Goal: Check status: Check status

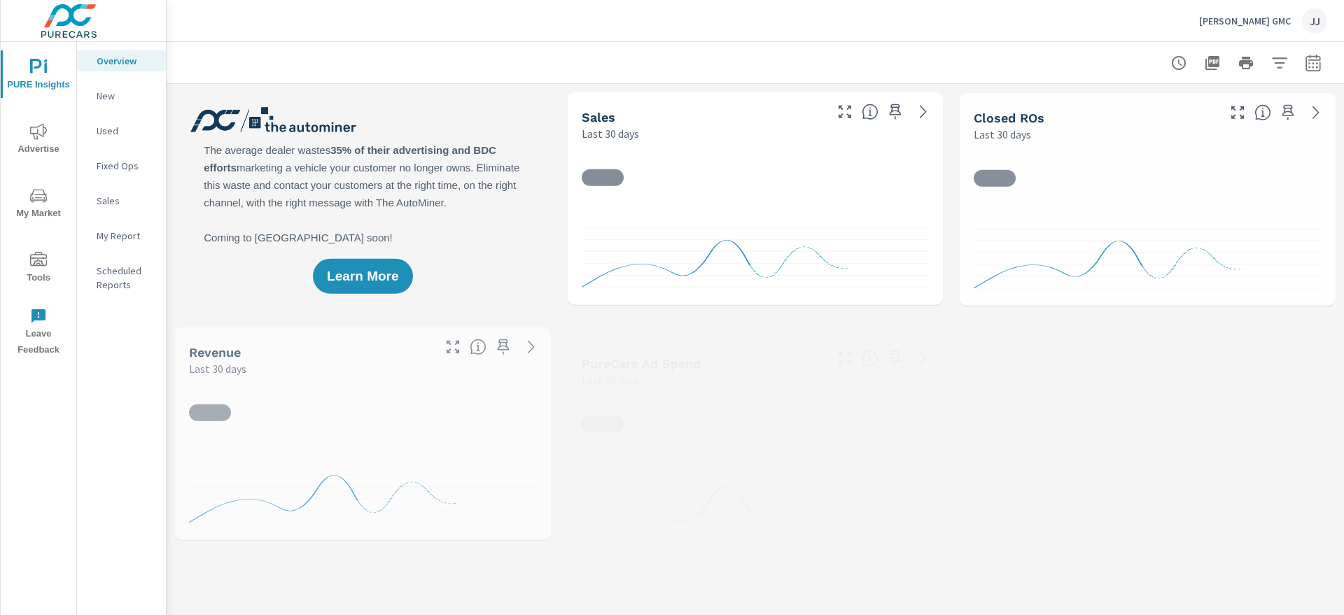
click at [26, 144] on span "Advertise" at bounding box center [38, 140] width 67 height 34
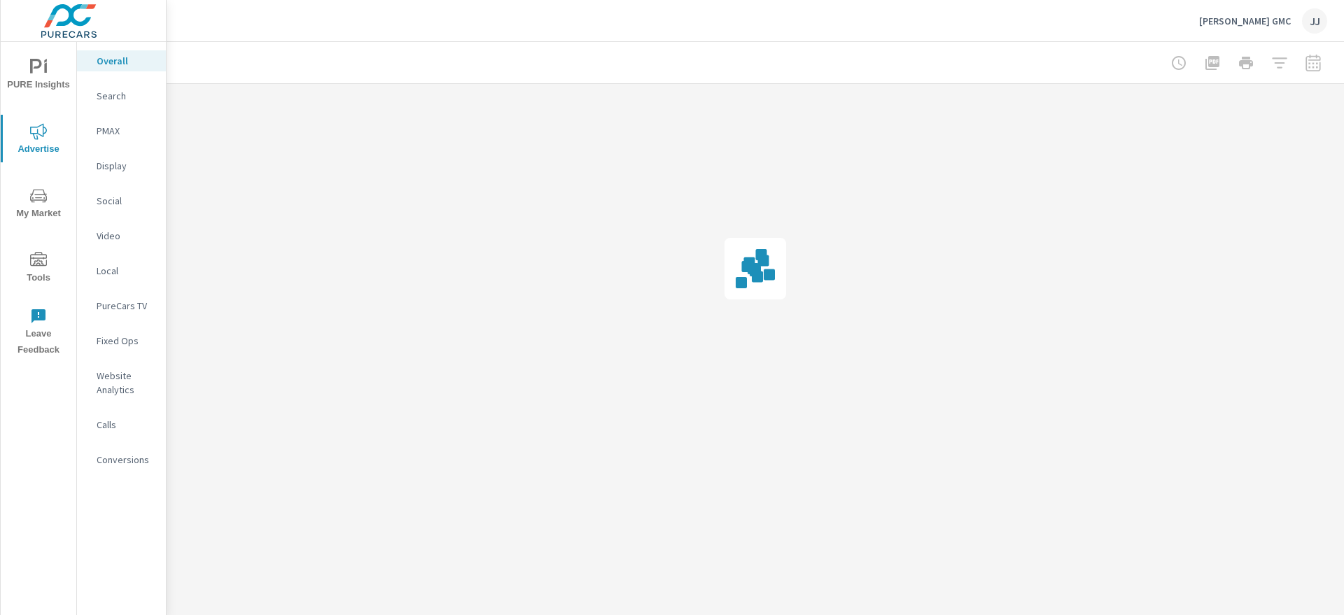
click at [117, 101] on p "Search" at bounding box center [126, 96] width 58 height 14
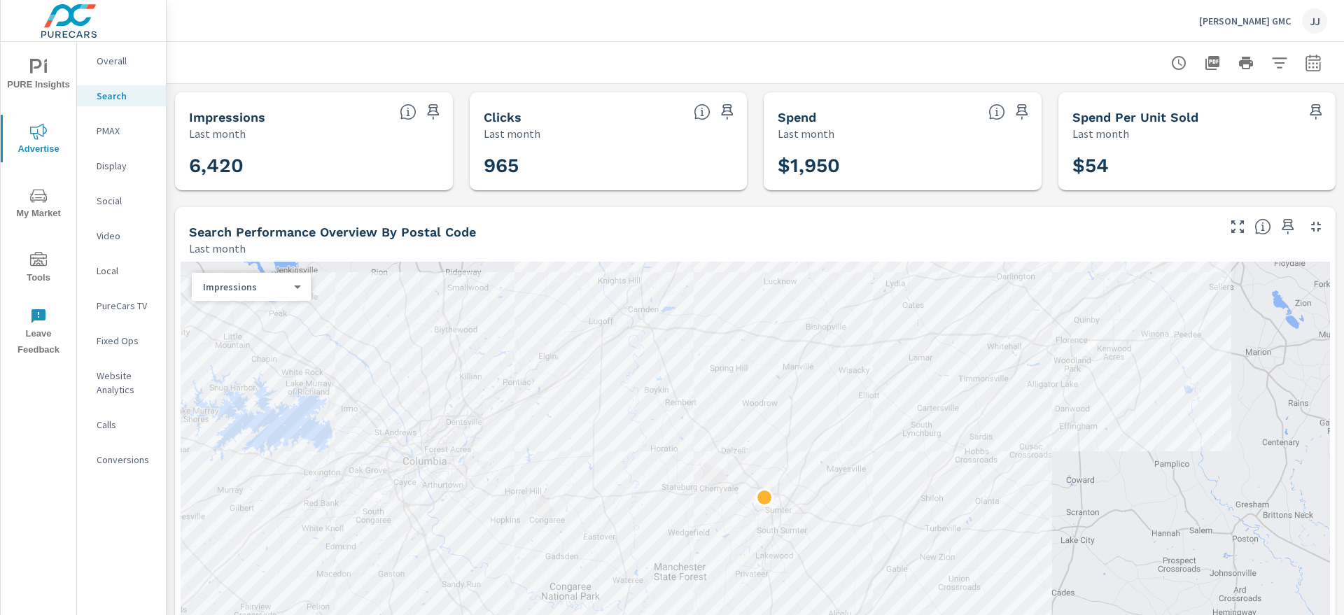
scroll to position [48, 0]
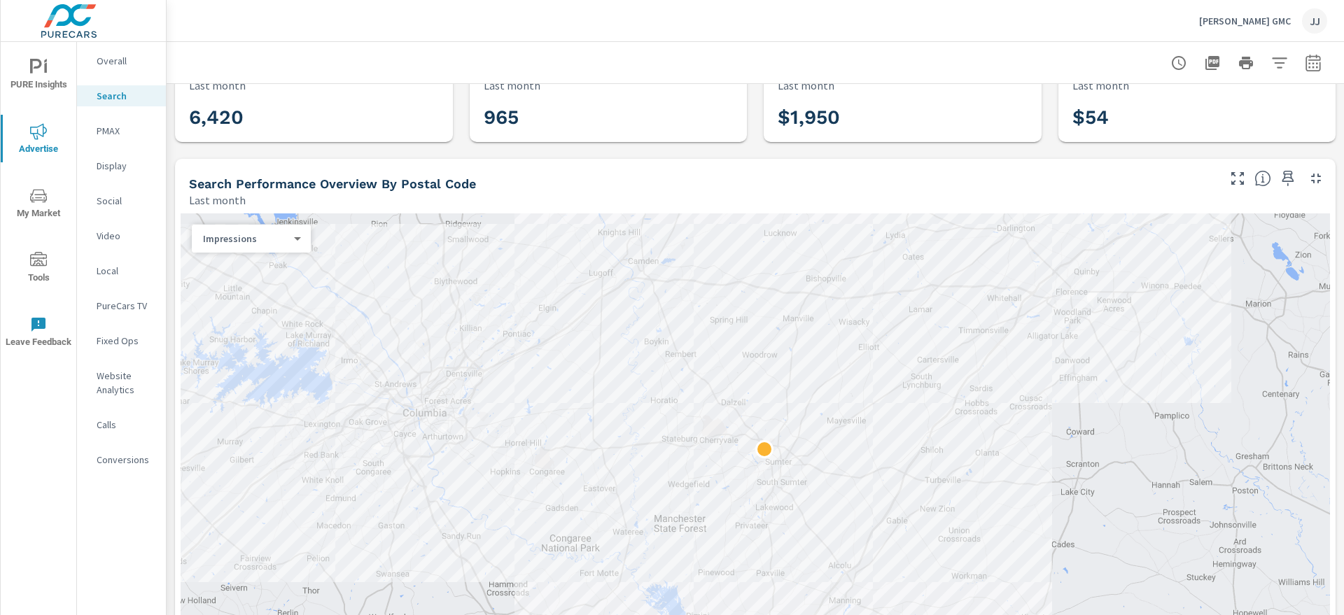
click at [99, 131] on p "PMAX" at bounding box center [126, 131] width 58 height 14
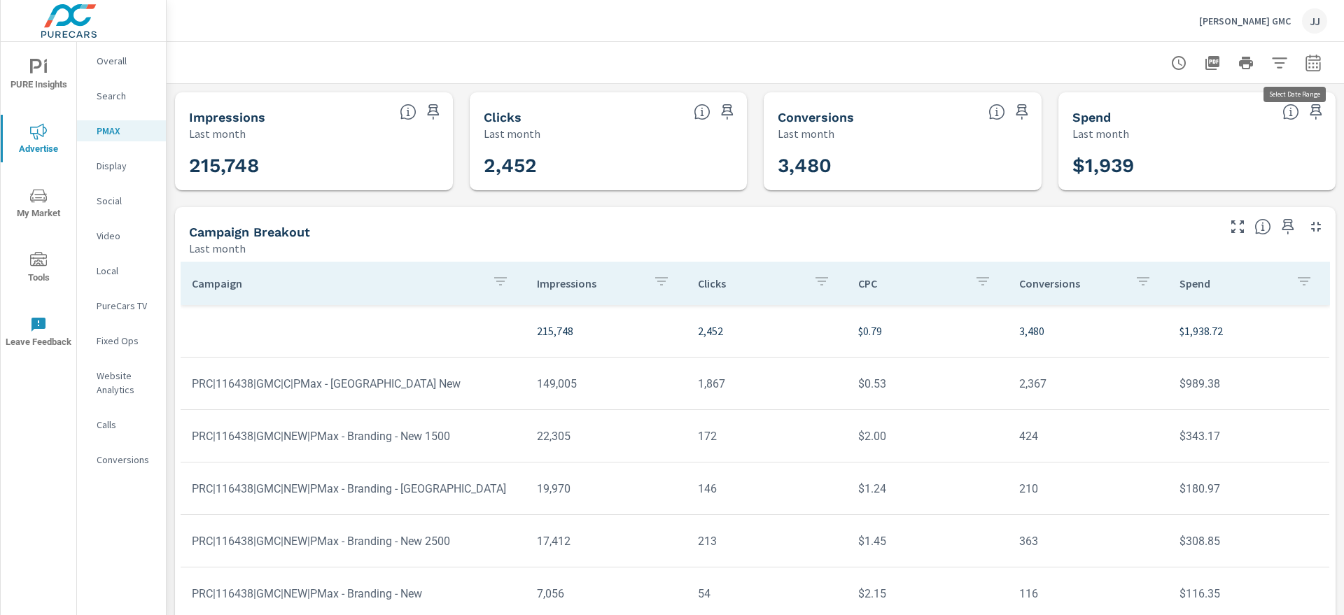
click at [1305, 69] on icon "button" at bounding box center [1313, 63] width 17 height 17
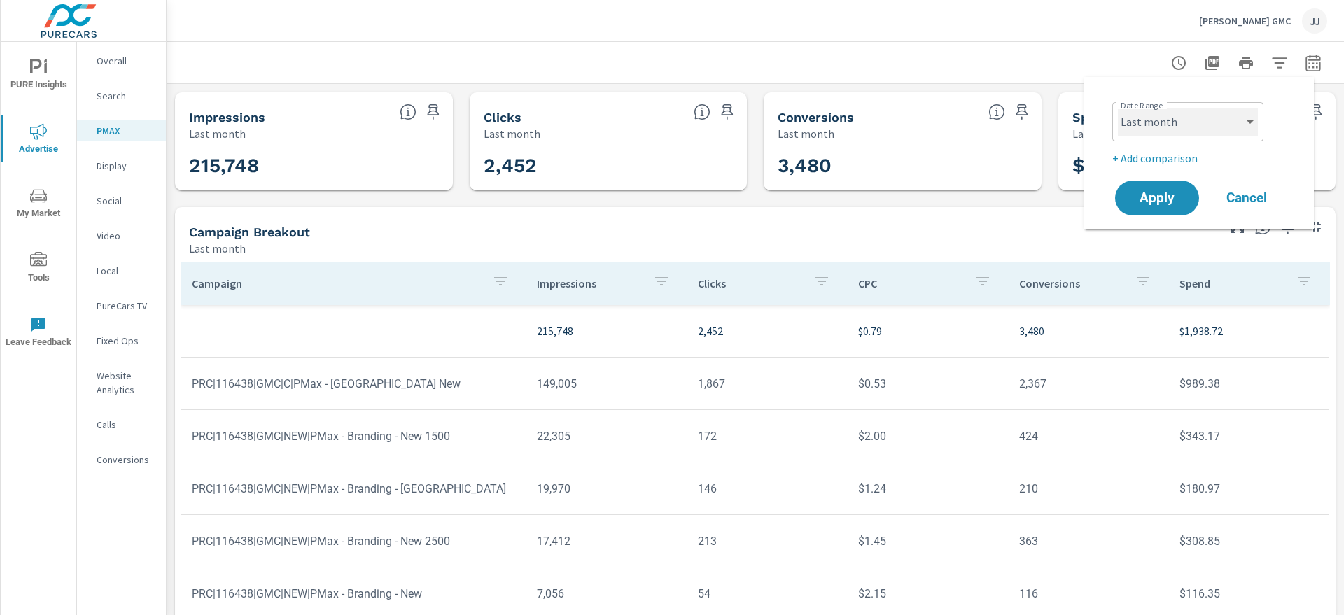
click at [1252, 123] on select "Custom [DATE] Last week Last 7 days Last 14 days Last 30 days Last 45 days Last…" at bounding box center [1188, 122] width 140 height 28
click at [1118, 108] on select "Custom [DATE] Last week Last 7 days Last 14 days Last 30 days Last 45 days Last…" at bounding box center [1188, 122] width 140 height 28
select select "Month to date"
click at [1170, 198] on span "Apply" at bounding box center [1156, 198] width 57 height 13
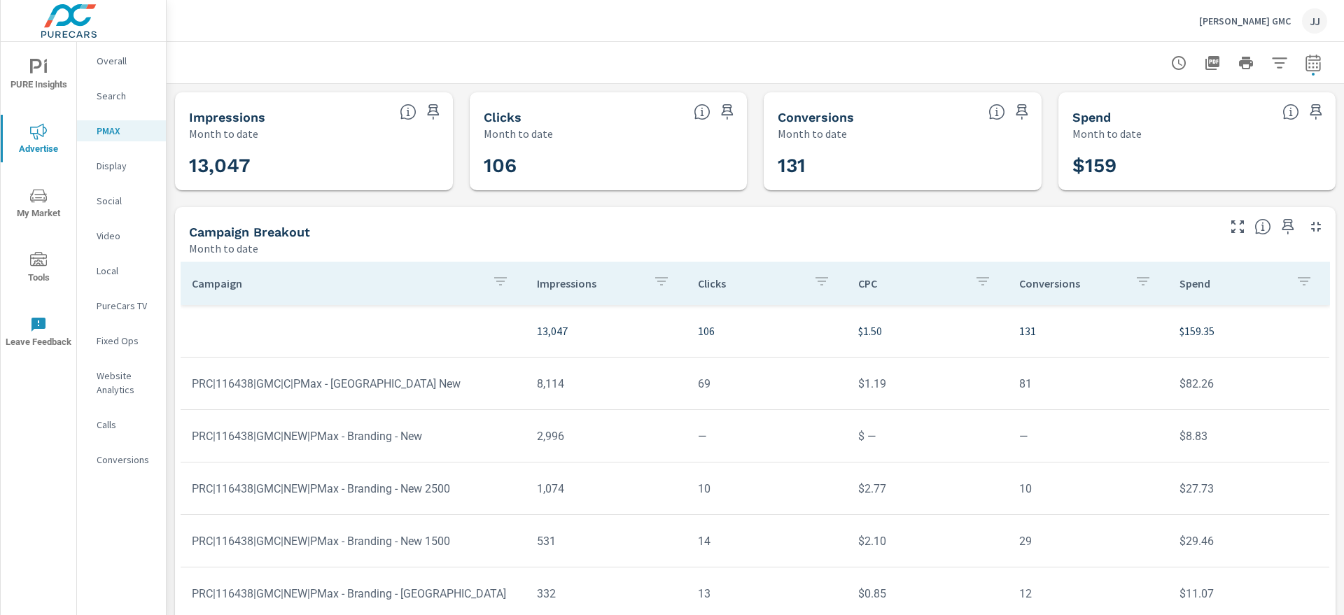
click at [111, 98] on p "Search" at bounding box center [126, 96] width 58 height 14
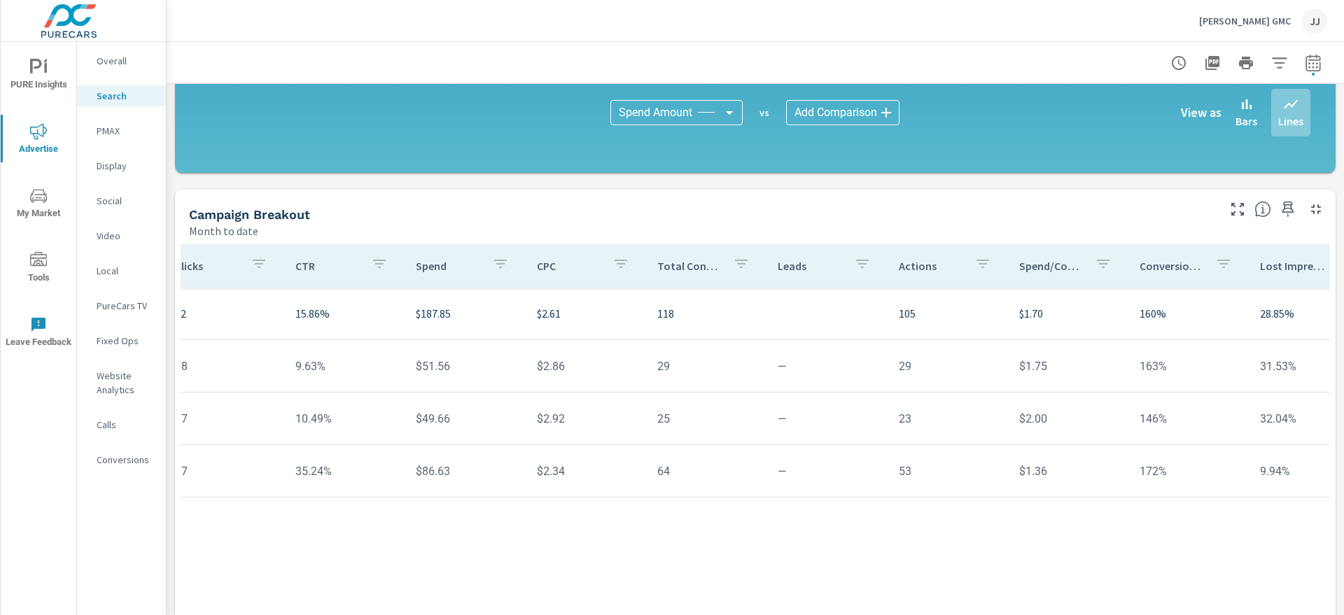
scroll to position [0, 662]
